Goal: Task Accomplishment & Management: Manage account settings

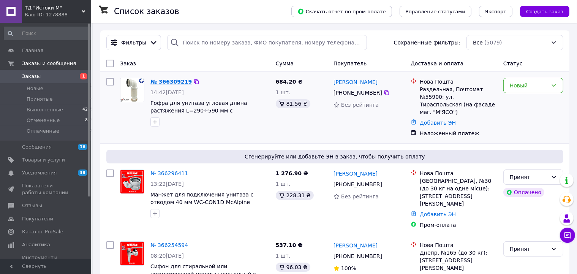
click at [162, 81] on link "№ 366309219" at bounding box center [170, 82] width 41 height 6
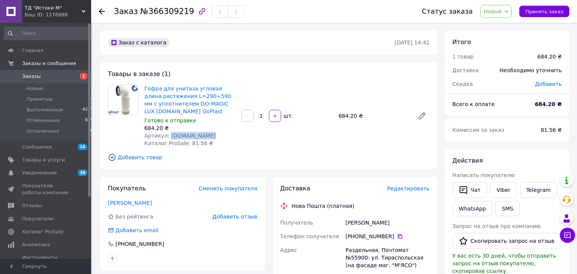
drag, startPoint x: 168, startPoint y: 135, endPoint x: 206, endPoint y: 135, distance: 38.0
click at [206, 135] on div "Артикул: 1024ELBOW1.NI" at bounding box center [189, 136] width 91 height 8
copy span "1024ELBOW1.NI"
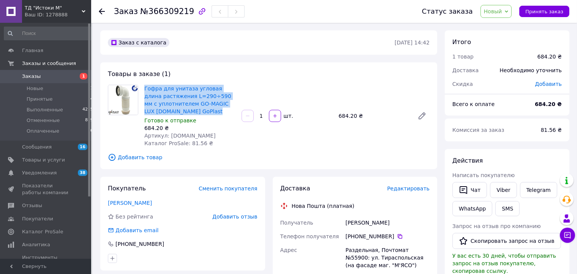
drag, startPoint x: 204, startPoint y: 113, endPoint x: 145, endPoint y: 92, distance: 62.5
click at [145, 92] on span "Гофра для унитаза угловая длина растяжения L=290÷590 мм с уплотнителем GO-MAGIC…" at bounding box center [189, 100] width 91 height 30
copy link "Гофра для унитаза угловая длина растяжения L=290÷590 мм с уплотнителем GO-MAGIC…"
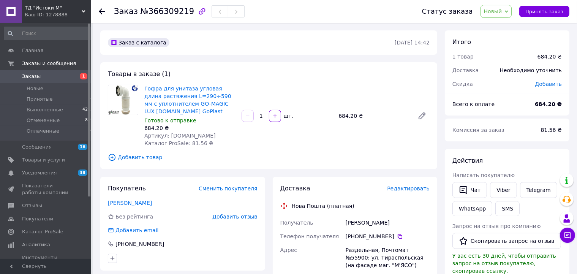
click at [277, 157] on span "Добавить товар" at bounding box center [269, 157] width 322 height 8
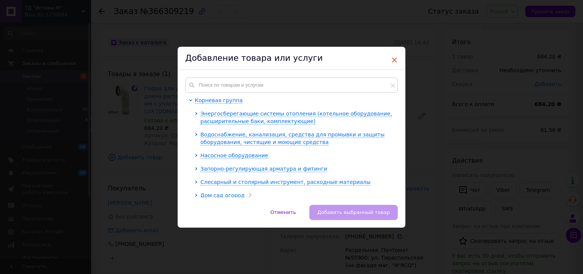
click at [393, 57] on span "×" at bounding box center [394, 60] width 7 height 13
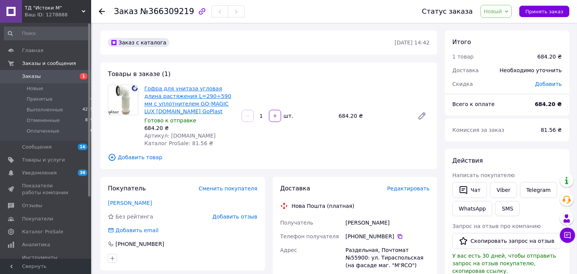
click at [157, 87] on link "Гофра для унитаза угловая длина растяжения L=290÷590 мм с уплотнителем GO-MAGIC…" at bounding box center [187, 99] width 87 height 29
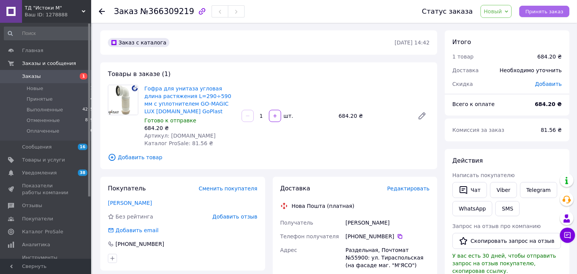
click at [561, 10] on span "Принять заказ" at bounding box center [544, 12] width 38 height 6
click at [42, 75] on span "Заказы" at bounding box center [46, 76] width 48 height 7
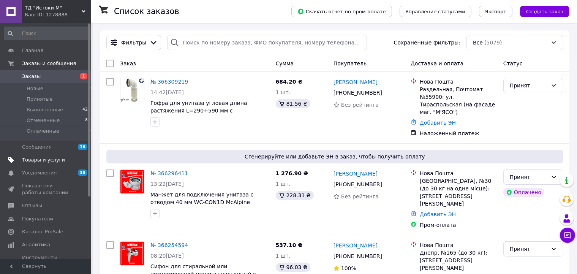
click at [42, 159] on span "Товары и услуги" at bounding box center [43, 160] width 43 height 7
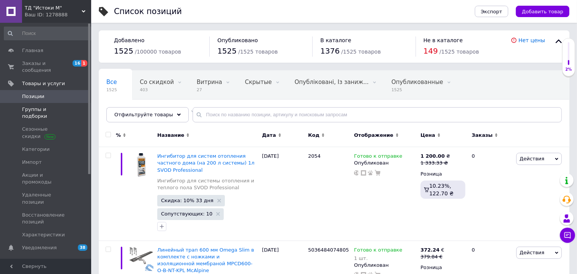
click at [61, 106] on span "Группы и подборки" at bounding box center [46, 113] width 48 height 14
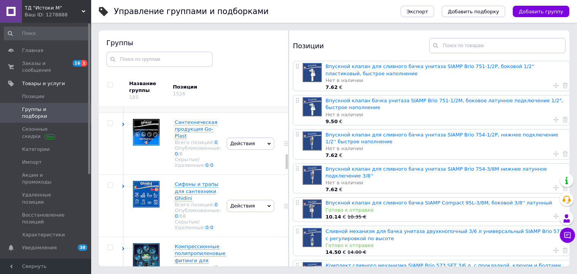
scroll to position [480, 0]
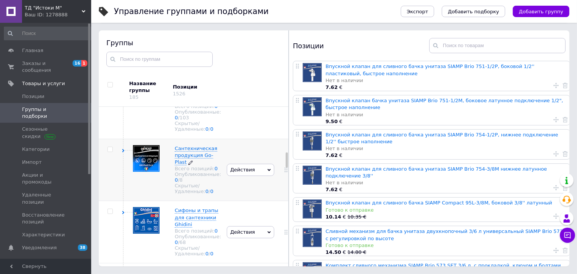
click at [191, 165] on span "Сантехническая продукция Go-Plast" at bounding box center [196, 154] width 43 height 19
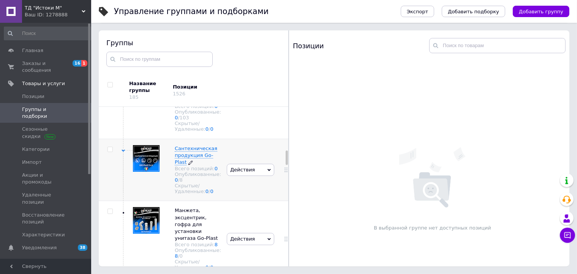
scroll to position [573, 0]
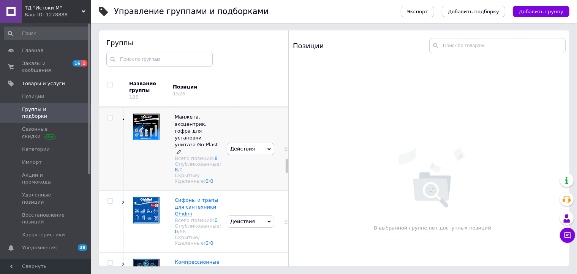
click at [180, 147] on span "Манжета, эксцентрик, гофра для установки унитаза Go-Plast" at bounding box center [196, 130] width 43 height 33
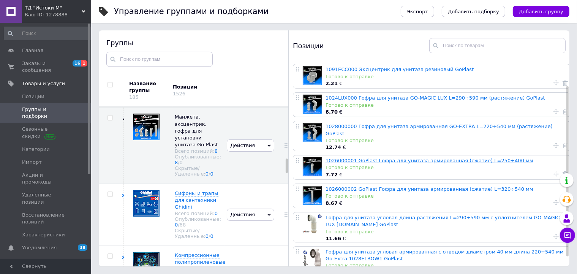
scroll to position [41, 0]
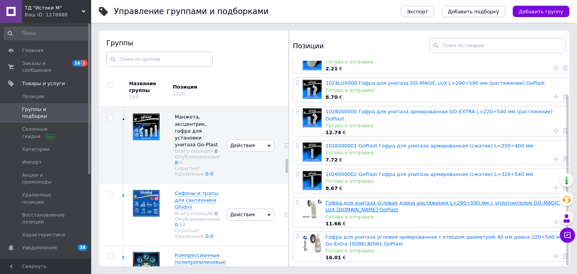
click at [426, 200] on link "Гофра для унитаза угловая длина растяжения L=290÷590 мм с уплотнителем GO-MAGIC…" at bounding box center [443, 206] width 234 height 13
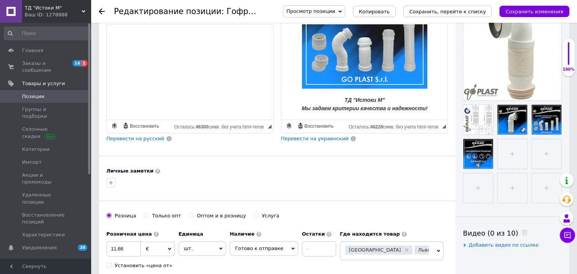
scroll to position [1855, 0]
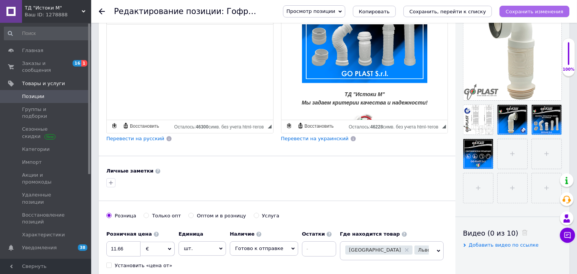
click at [557, 8] on button "Сохранить изменения" at bounding box center [535, 11] width 70 height 11
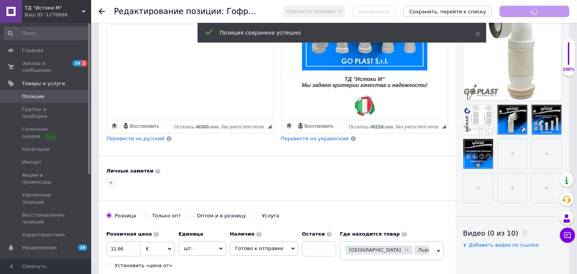
scroll to position [0, 0]
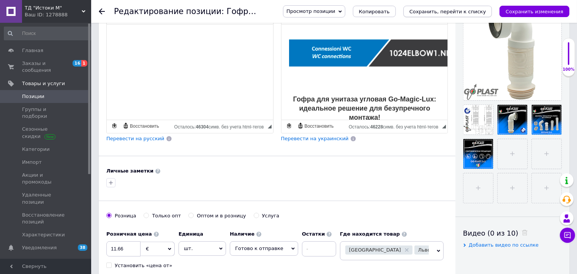
click at [451, 13] on icon "Сохранить, перейти к списку" at bounding box center [447, 12] width 77 height 6
checkbox input "true"
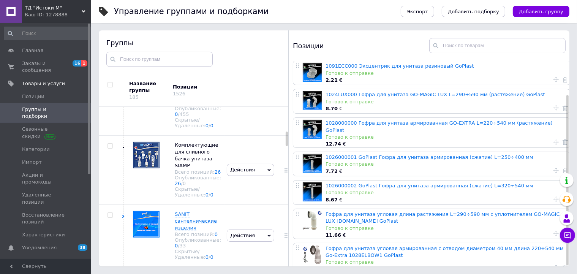
scroll to position [41, 0]
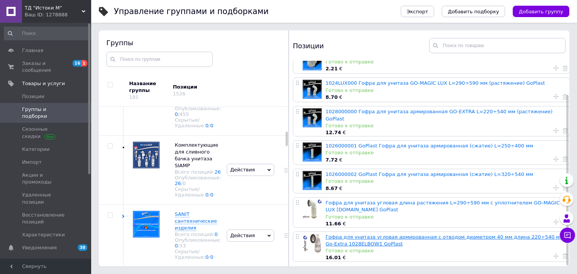
click at [387, 234] on link "Гофра для унитаза угловая армированная с отводом диаметром 40 мм длина 220÷540 …" at bounding box center [445, 240] width 238 height 13
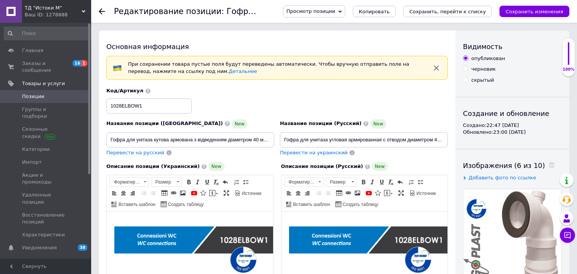
checkbox input "true"
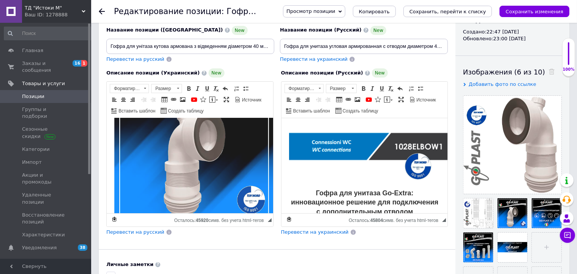
scroll to position [240, 0]
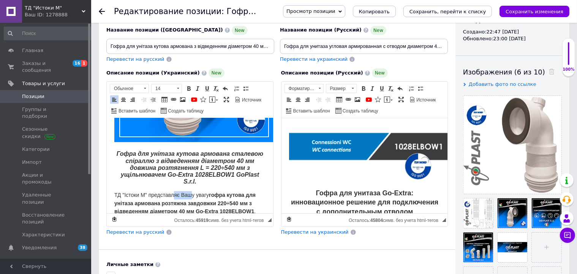
drag, startPoint x: 165, startPoint y: 194, endPoint x: 152, endPoint y: 192, distance: 13.1
click at [152, 192] on span "ТД "Істоки М" представляє Вашу увагу гофра кутова для унітаза армована розтяжна…" at bounding box center [187, 207] width 147 height 31
click at [229, 198] on p "ТД "Джерела М" представляє Вашу увагу гофра кутова для унітаза армована розтяжн…" at bounding box center [189, 207] width 151 height 33
click at [126, 204] on span "ТД "Джерела М" представляє Вашій увагу гофра кутова для унітаза армована розтяж…" at bounding box center [189, 207] width 150 height 31
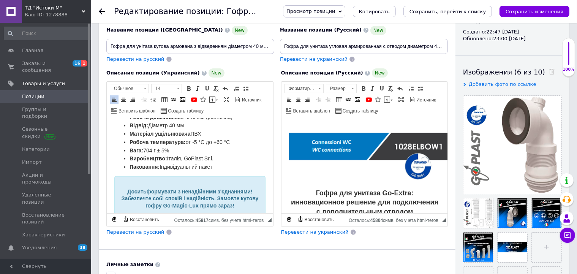
scroll to position [1119, 0]
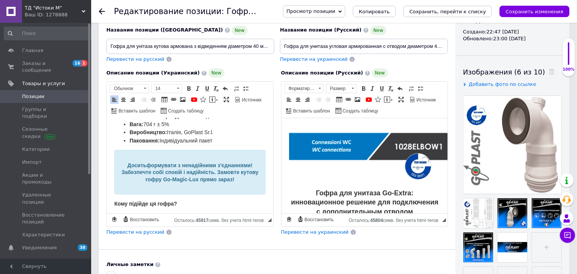
click at [208, 129] on span "Виробництво: Італія, GoPlast Sr.l." at bounding box center [171, 132] width 84 height 6
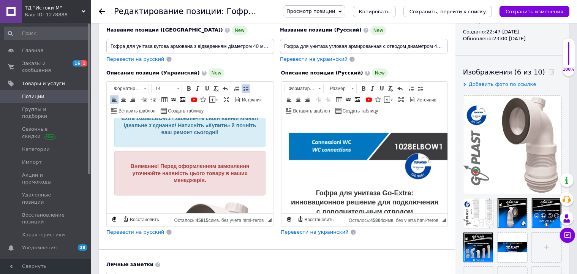
scroll to position [1420, 0]
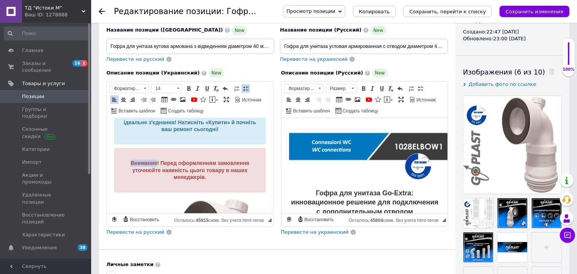
drag, startPoint x: 152, startPoint y: 155, endPoint x: 127, endPoint y: 151, distance: 25.4
click at [127, 151] on div "Внимание! Перед оформленням замовлення уточнюйте наявність цього товару в наших…" at bounding box center [189, 170] width 151 height 44
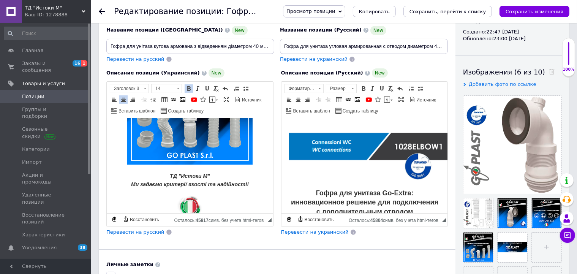
scroll to position [1957, 0]
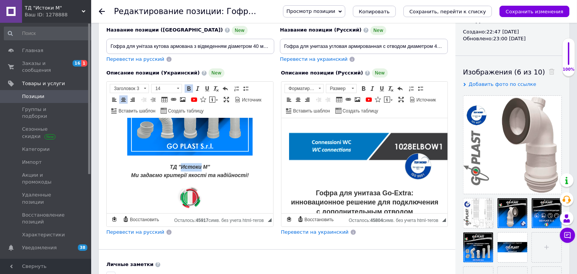
drag, startPoint x: 198, startPoint y: 160, endPoint x: 179, endPoint y: 160, distance: 19.0
click at [179, 164] on span "ТД "Истоки М" Ми задаємо критерії якості та надійності!" at bounding box center [190, 171] width 118 height 14
click at [552, 12] on icon "Сохранить изменения" at bounding box center [535, 12] width 58 height 6
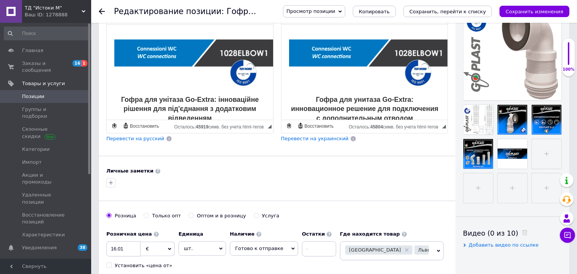
scroll to position [281, 0]
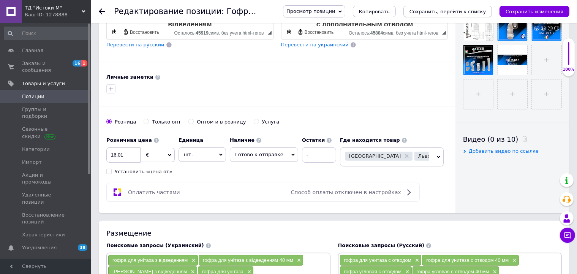
click at [455, 8] on button "Сохранить, перейти к списку" at bounding box center [447, 11] width 89 height 11
checkbox input "true"
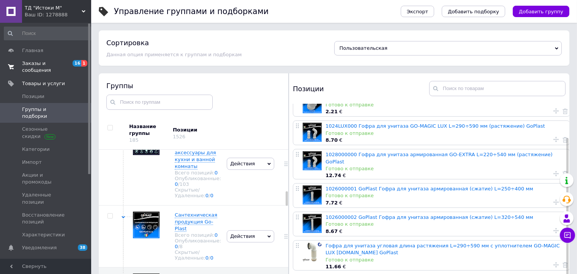
click at [48, 63] on span "Заказы и сообщения" at bounding box center [46, 67] width 48 height 14
